Goal: Transaction & Acquisition: Purchase product/service

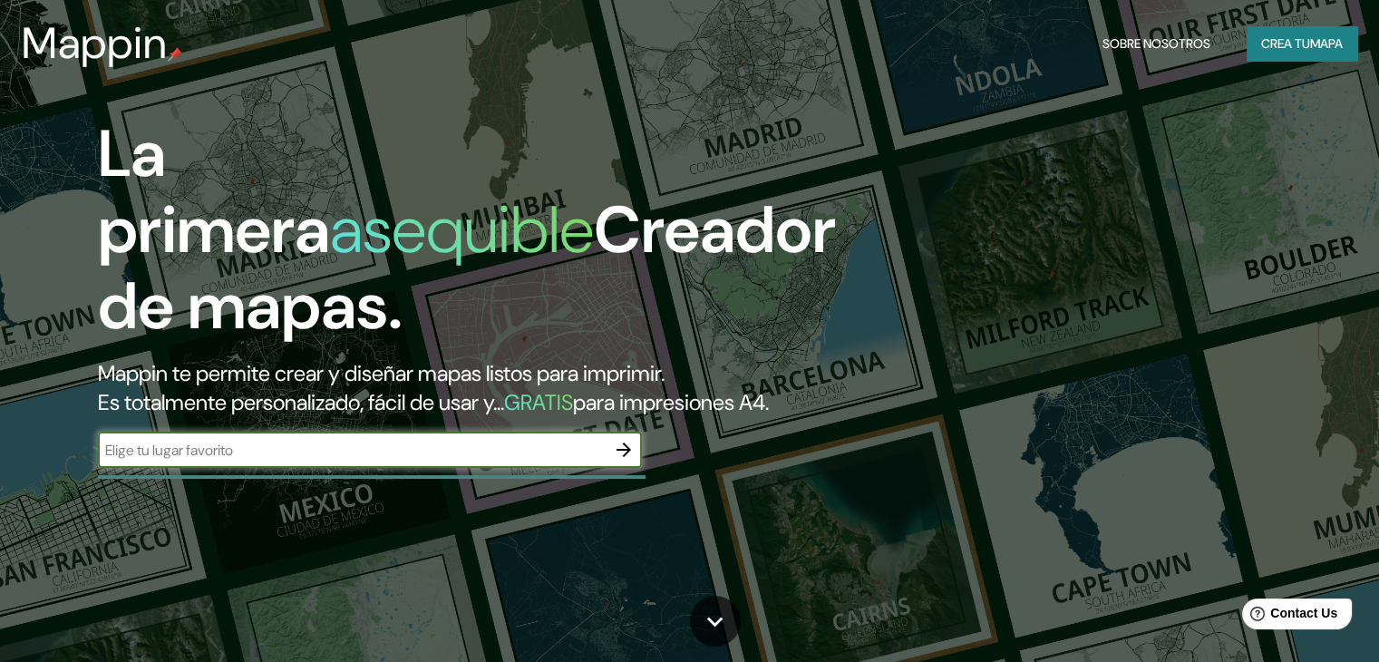
click at [514, 461] on input "text" at bounding box center [352, 450] width 508 height 21
type input "popayan"
click at [627, 461] on icon "button" at bounding box center [624, 450] width 22 height 22
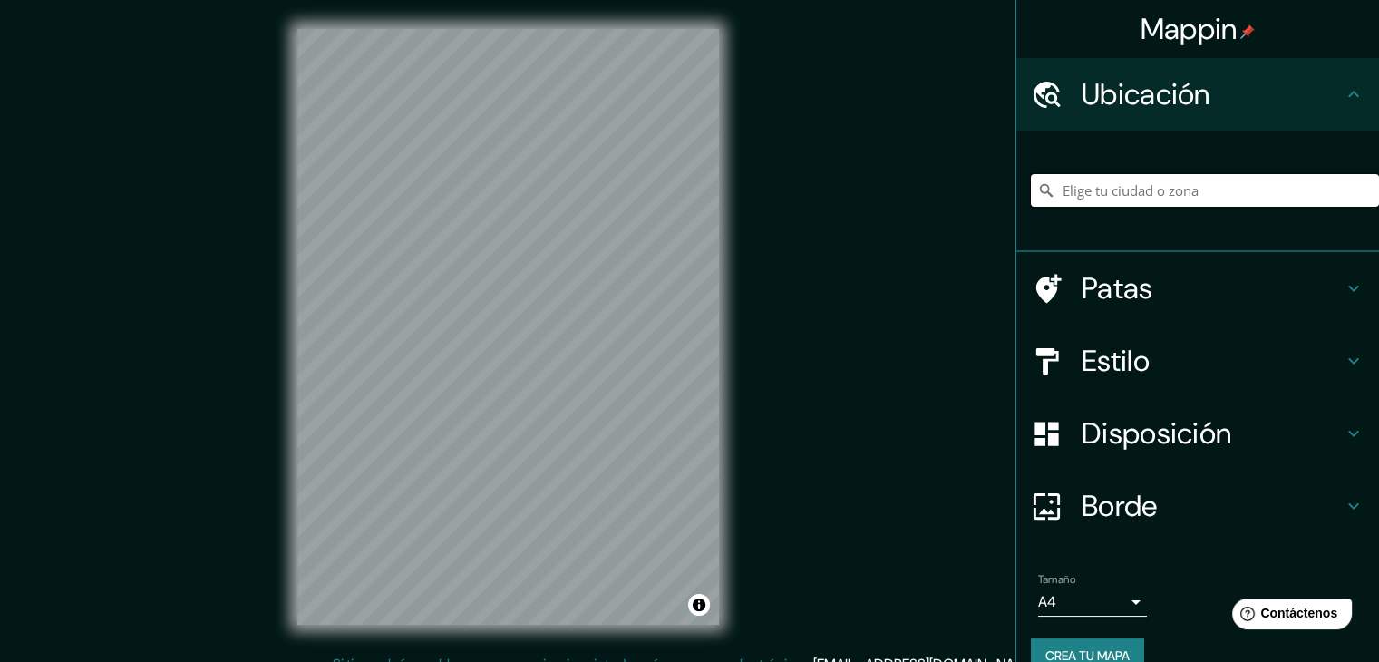
click at [1101, 191] on input "Elige tu ciudad o zona" at bounding box center [1205, 190] width 348 height 33
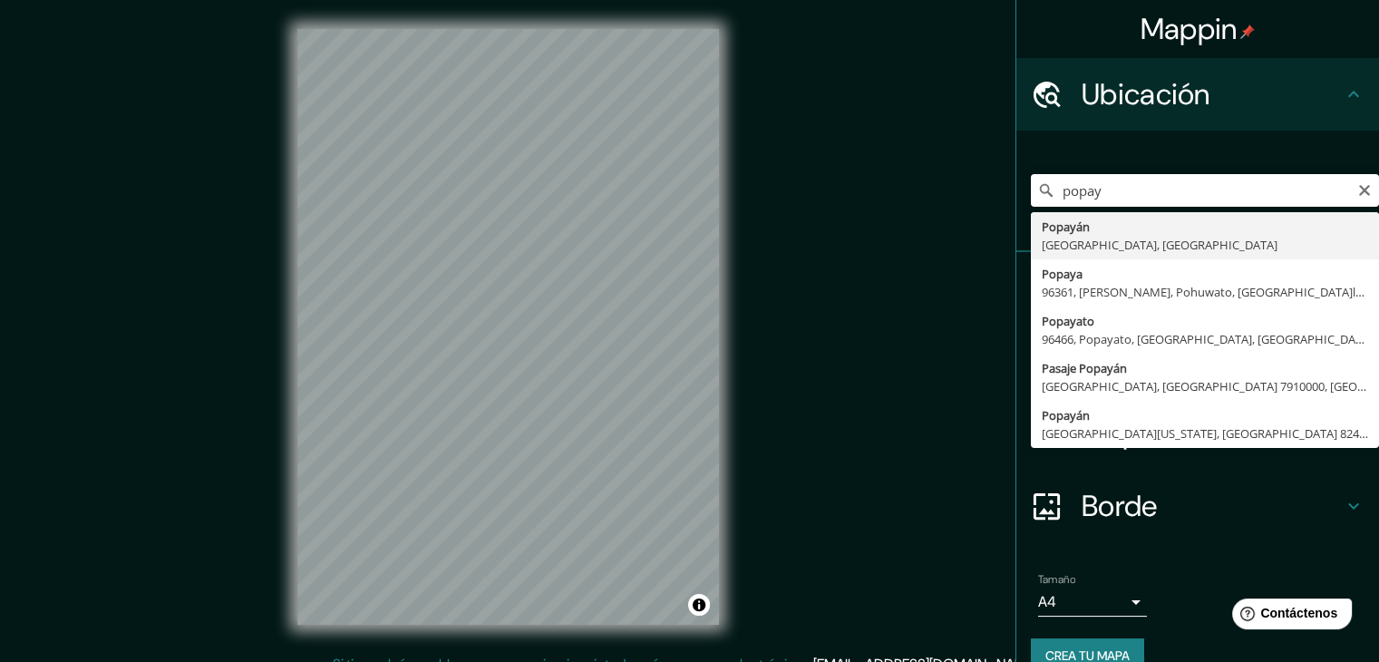
type input "Popayán, [GEOGRAPHIC_DATA], [GEOGRAPHIC_DATA]"
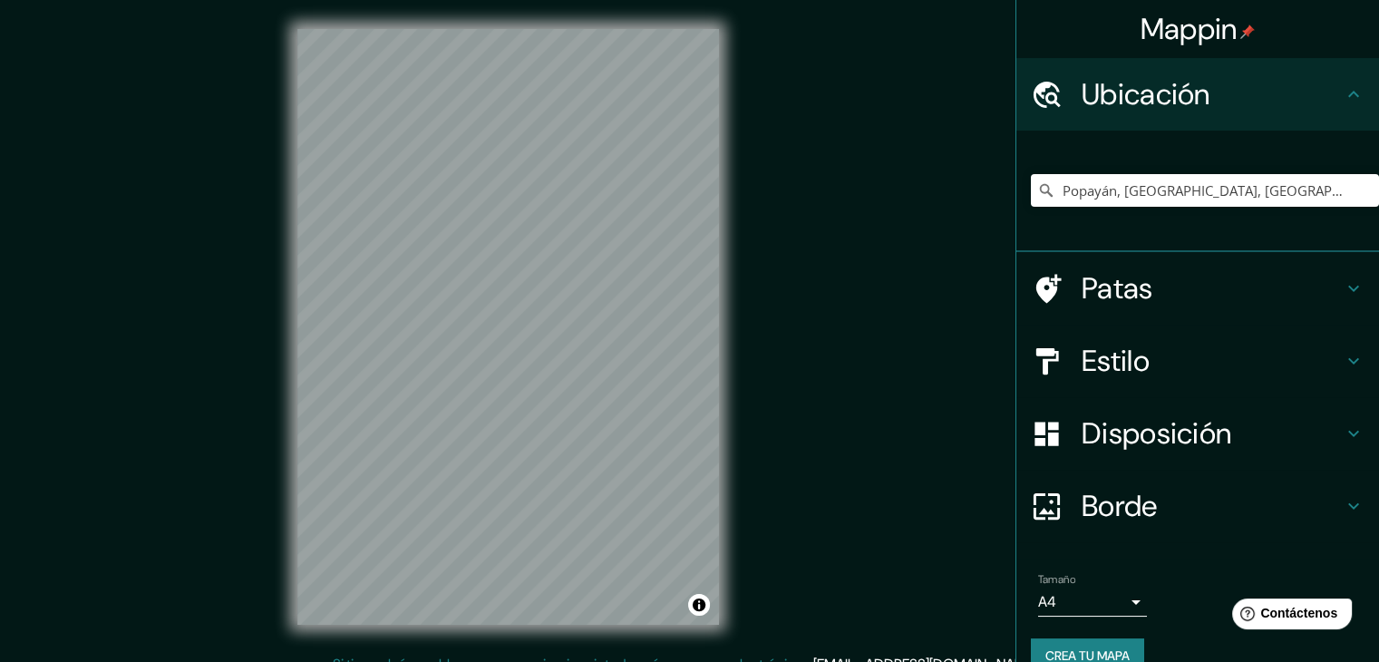
click at [1323, 498] on h4 "Borde" at bounding box center [1211, 506] width 261 height 36
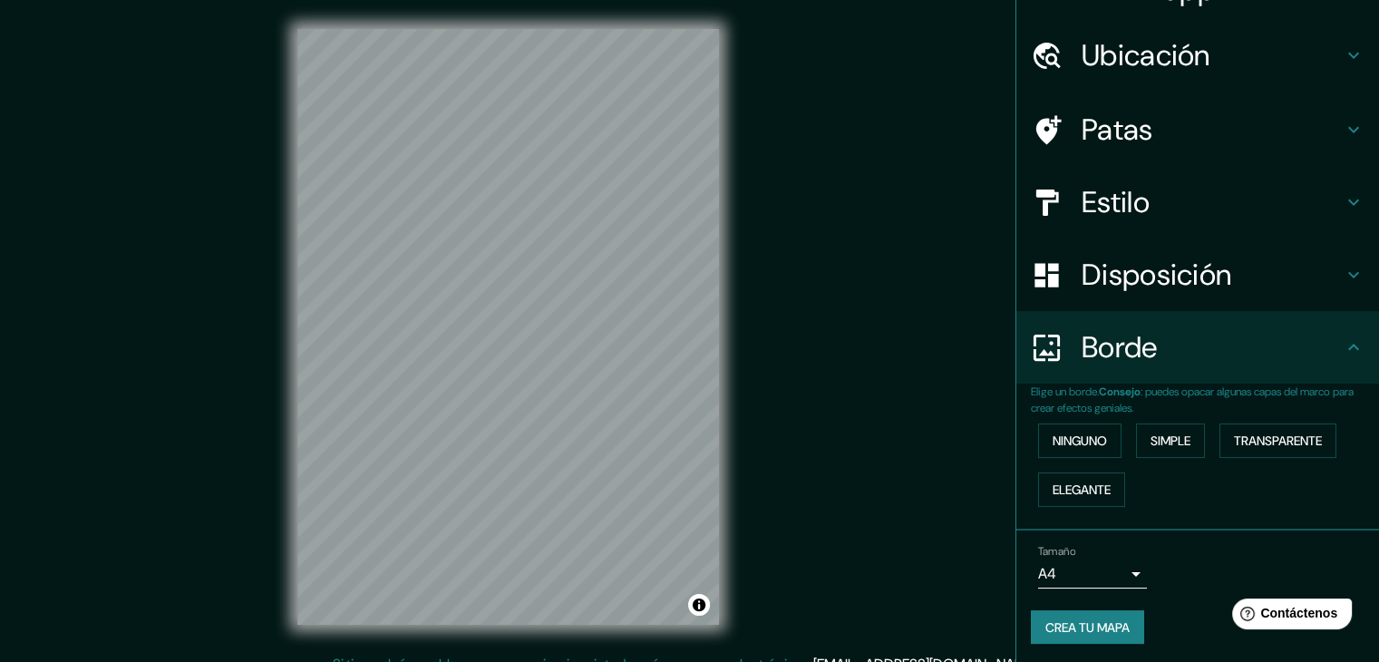
scroll to position [41, 0]
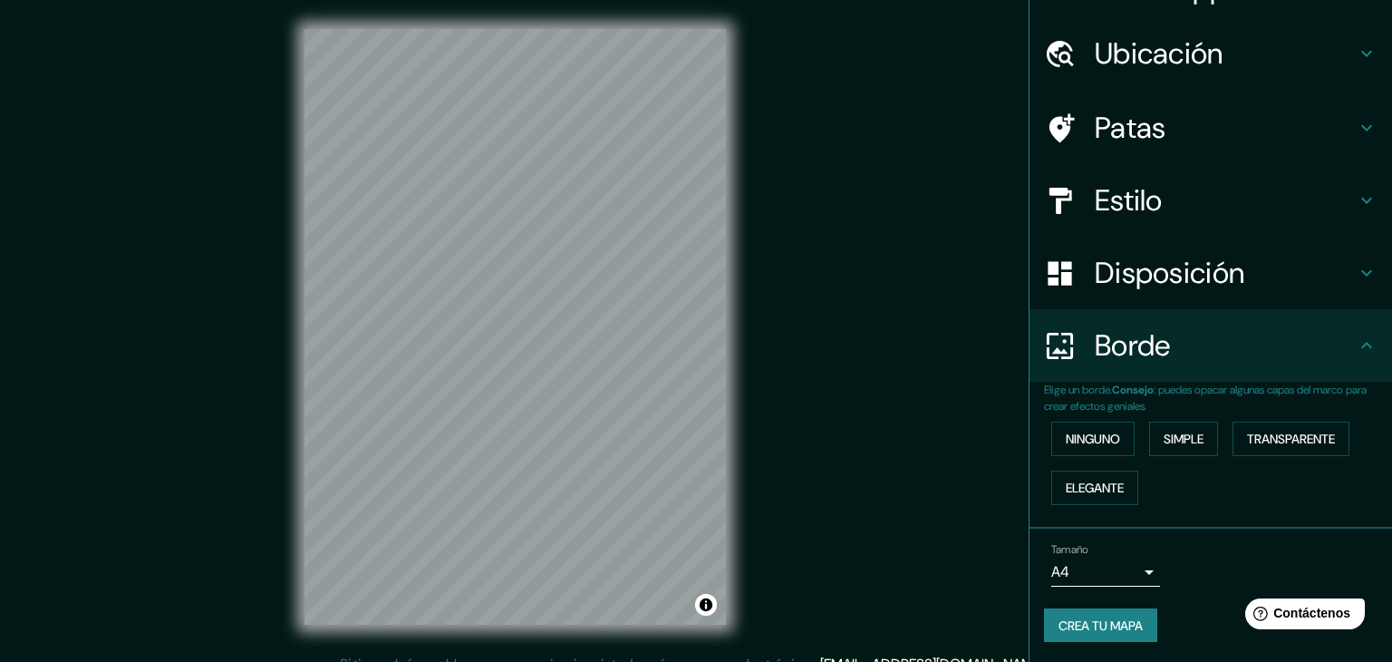
click at [1129, 567] on body "Mappin Ubicación Popayán, [GEOGRAPHIC_DATA], [GEOGRAPHIC_DATA] Patas Estilo Dis…" at bounding box center [696, 331] width 1392 height 662
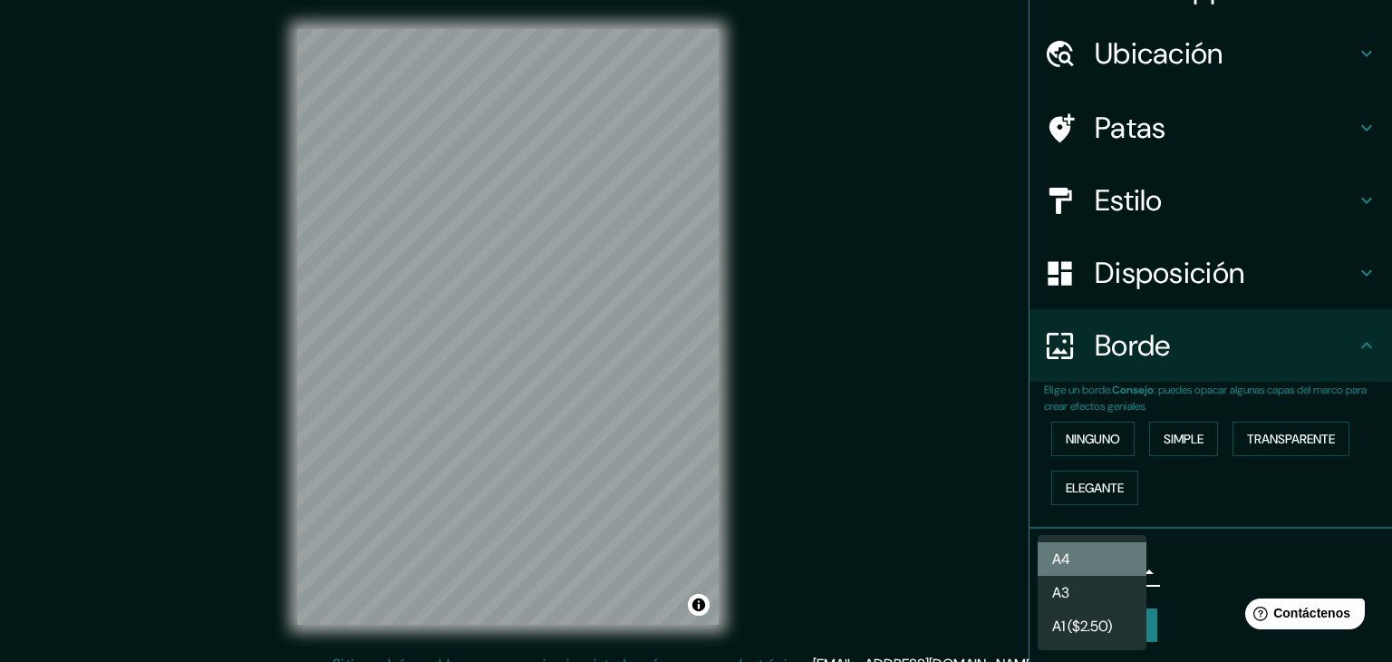
click at [1129, 567] on li "A4" at bounding box center [1092, 559] width 109 height 34
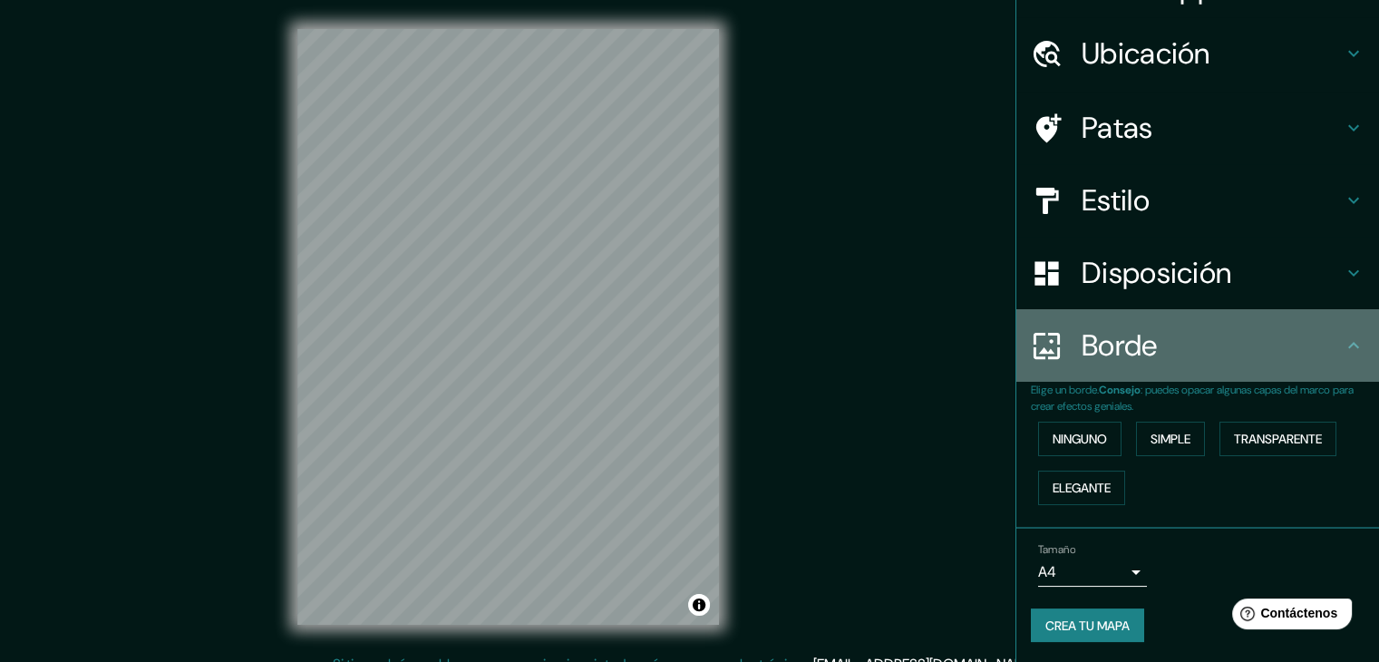
click at [1343, 337] on icon at bounding box center [1354, 346] width 22 height 22
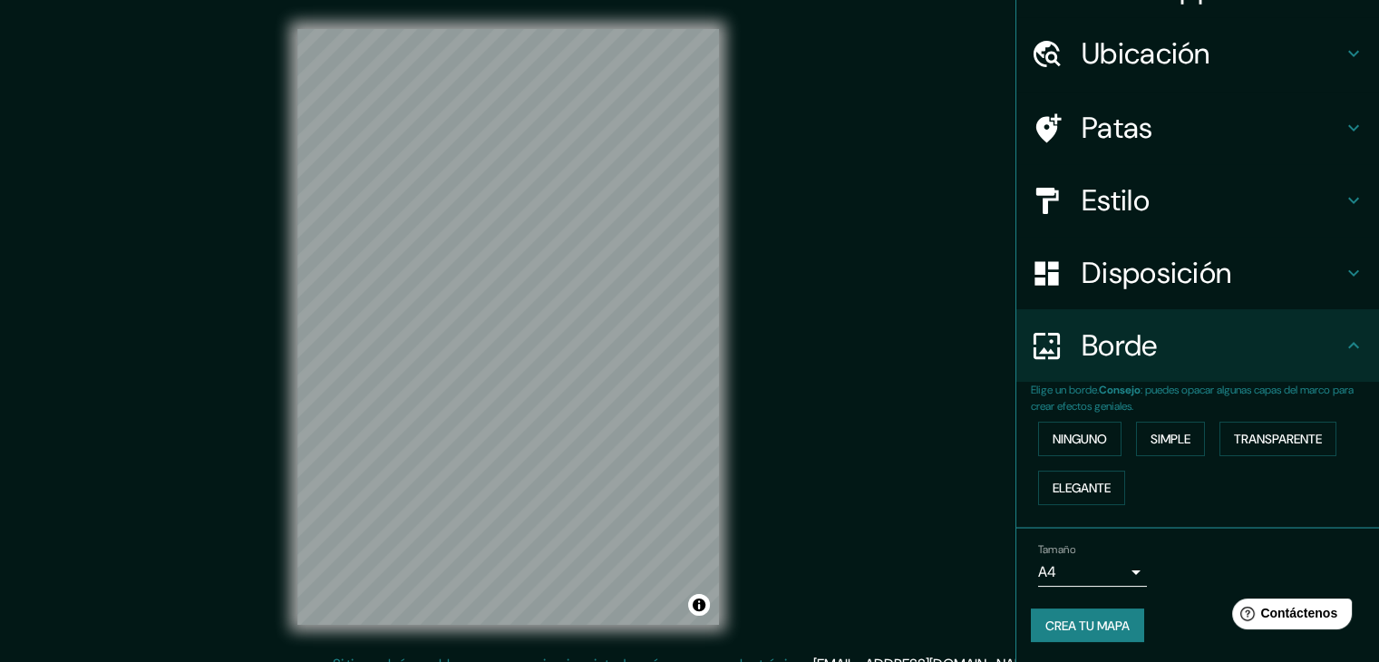
click at [1352, 266] on div "Disposición" at bounding box center [1197, 273] width 363 height 73
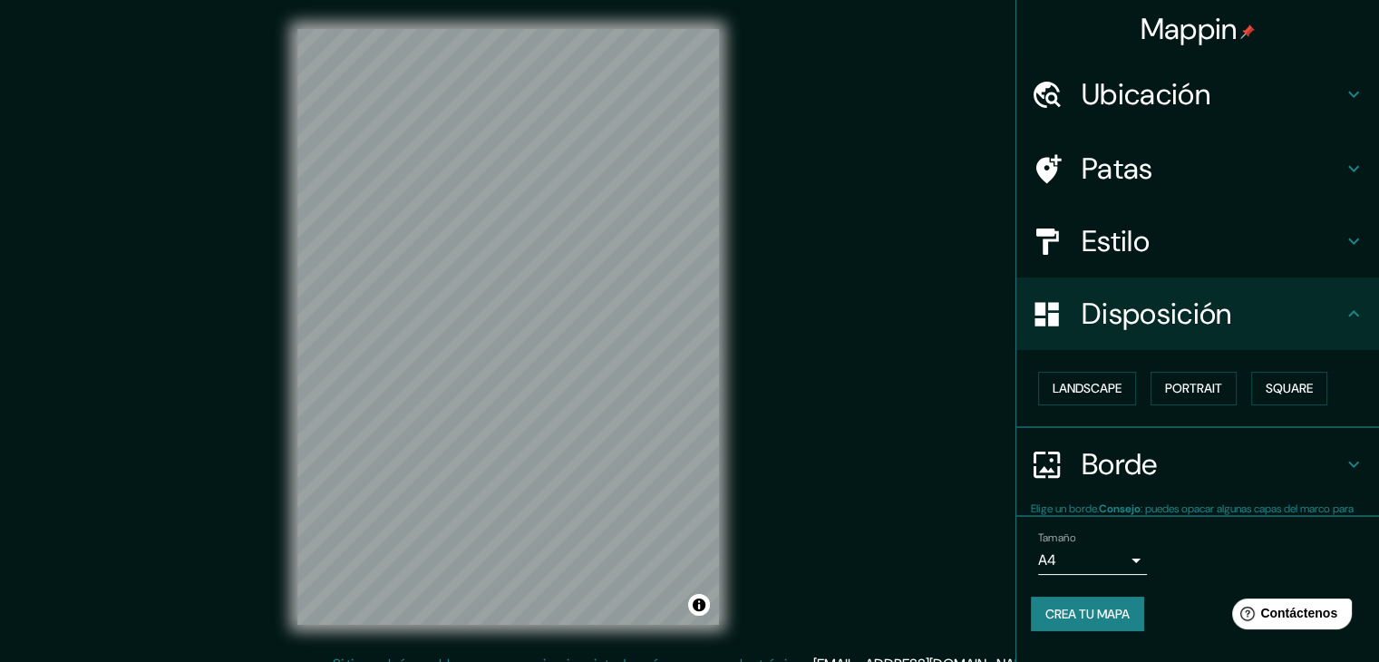
scroll to position [0, 0]
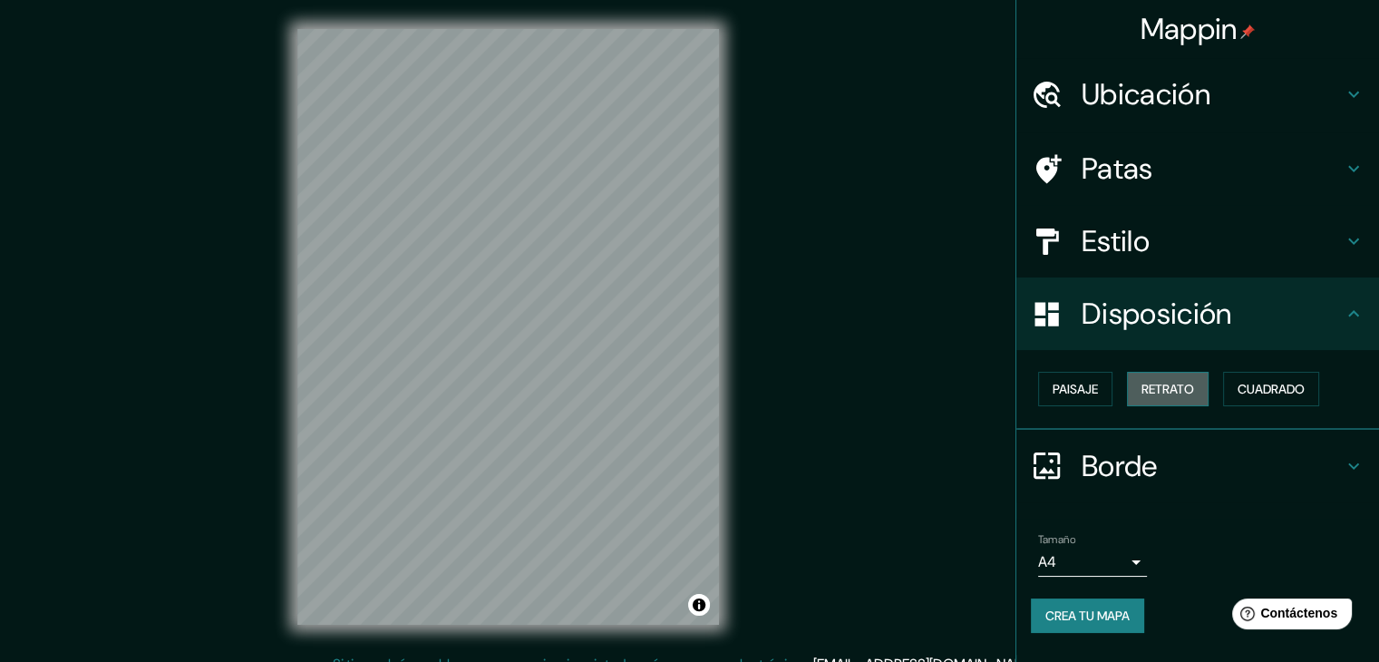
click at [1156, 389] on font "Retrato" at bounding box center [1167, 389] width 53 height 16
click at [1163, 393] on font "Retrato" at bounding box center [1167, 389] width 53 height 16
click at [1353, 237] on icon at bounding box center [1354, 241] width 22 height 22
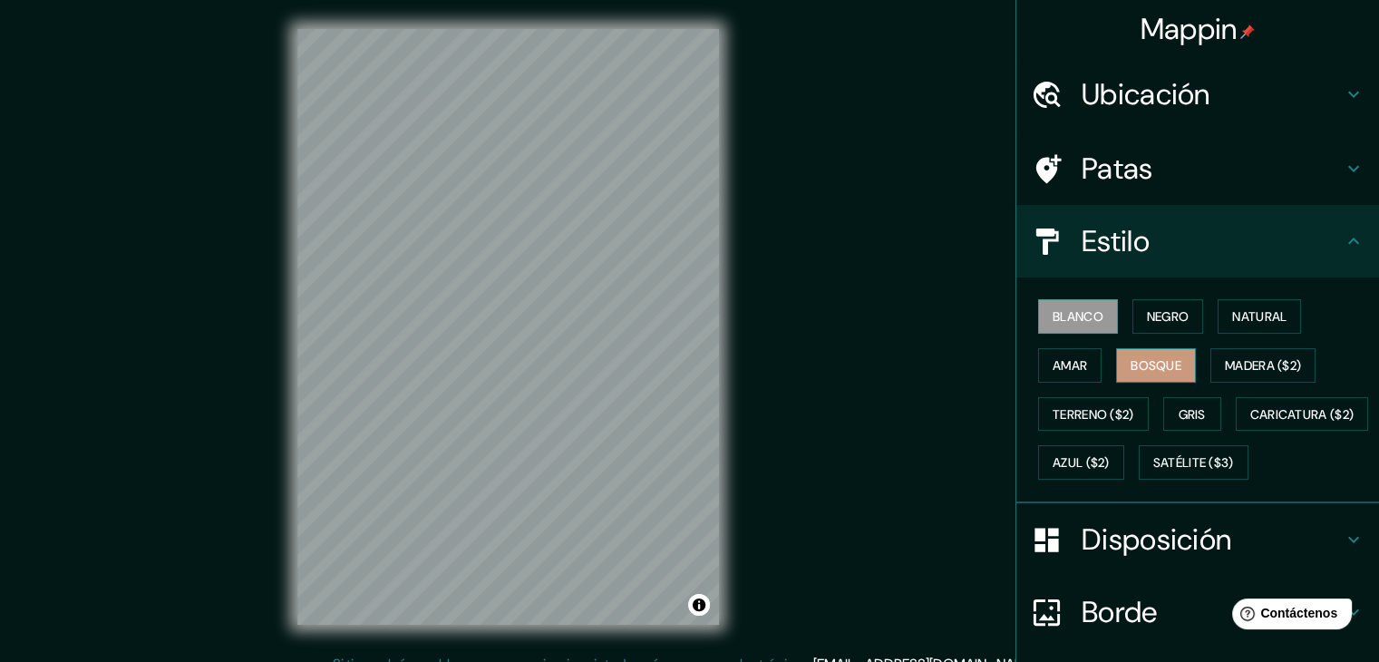
click at [1173, 376] on button "Bosque" at bounding box center [1156, 365] width 80 height 34
click at [1240, 310] on font "Natural" at bounding box center [1259, 316] width 54 height 16
